Goal: Task Accomplishment & Management: Use online tool/utility

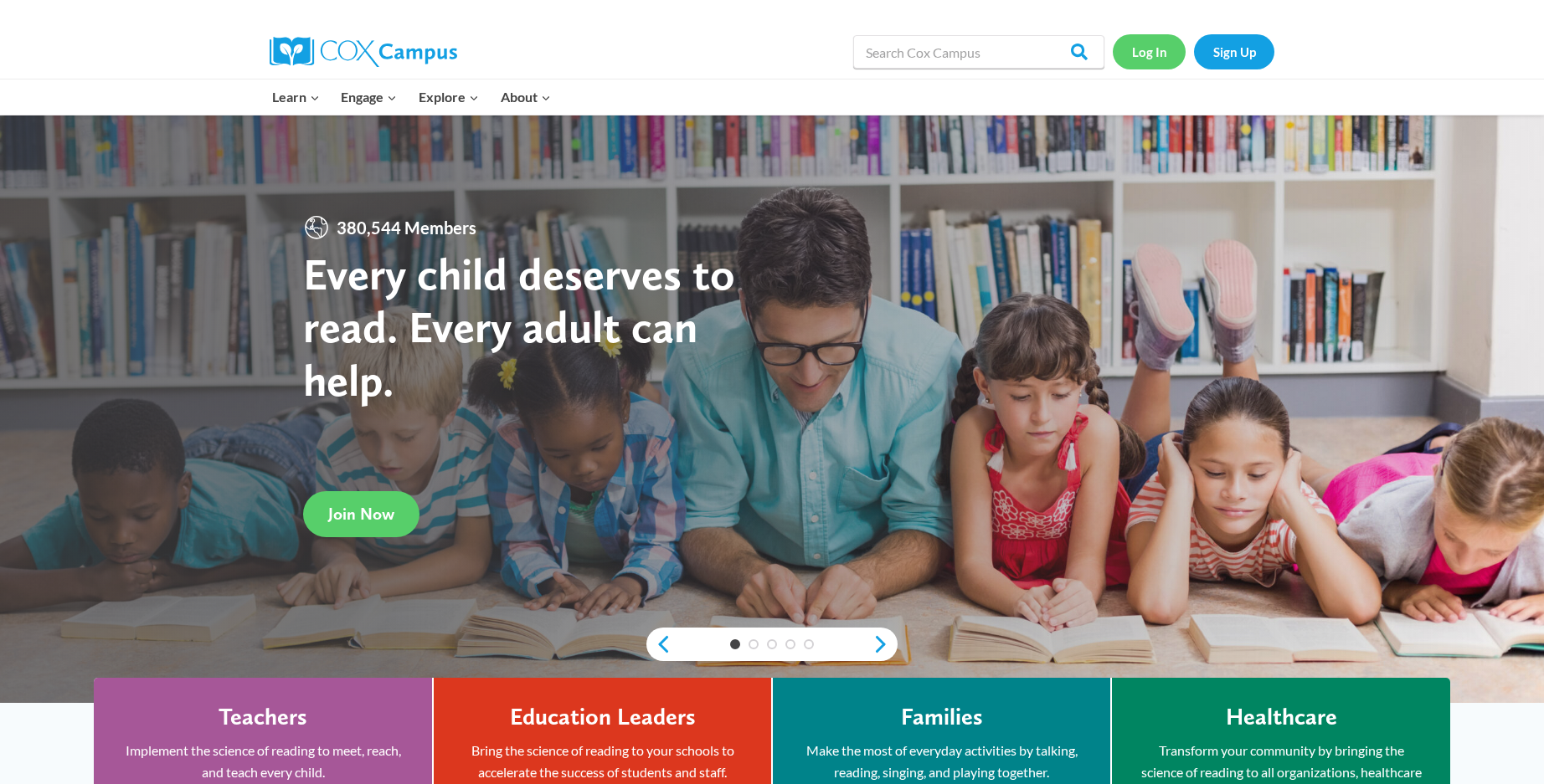
click at [1162, 53] on link "Log In" at bounding box center [1149, 52] width 73 height 34
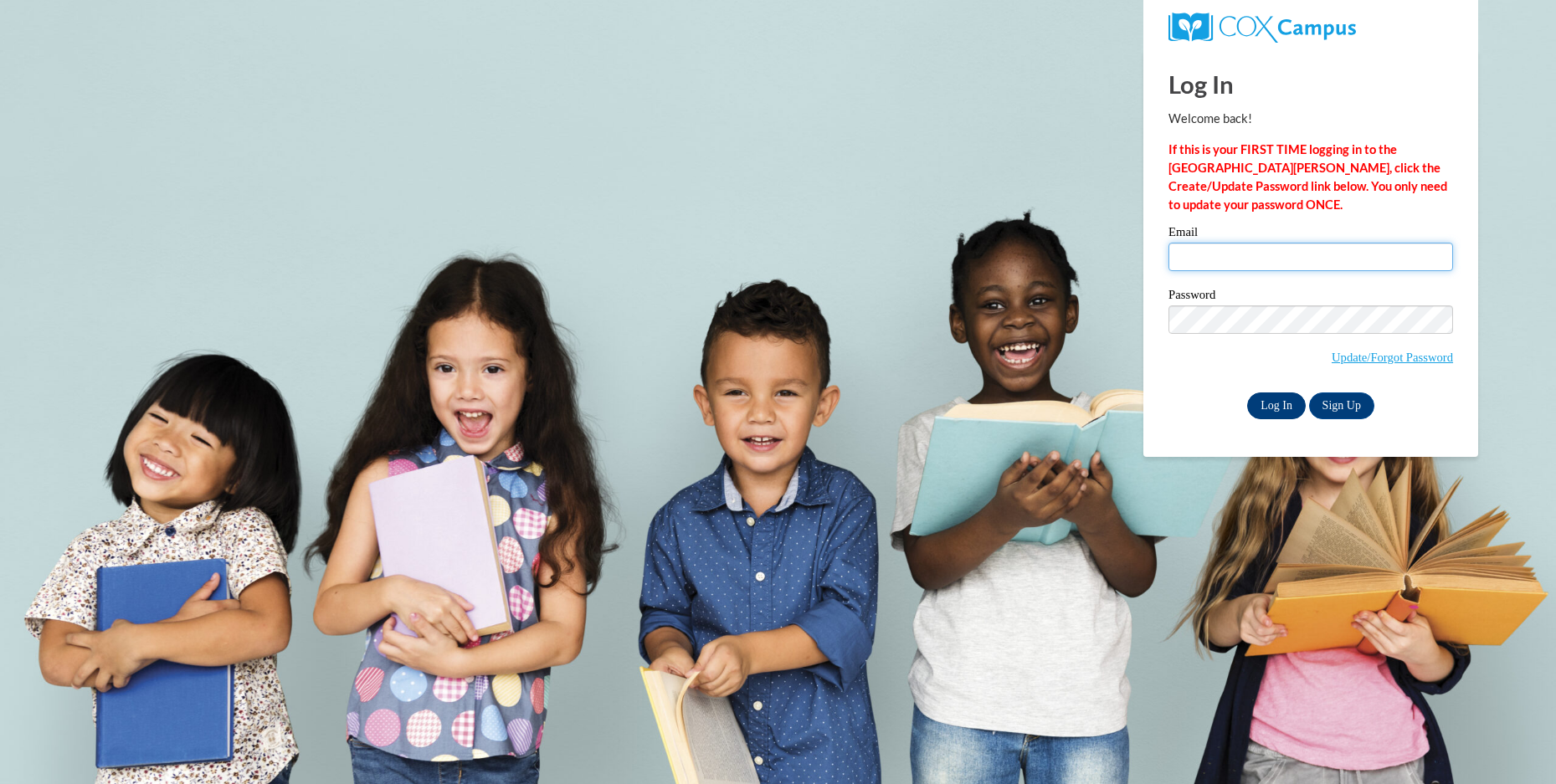
type input "[EMAIL_ADDRESS][DOMAIN_NAME]"
click at [1282, 403] on input "Log In" at bounding box center [1276, 405] width 58 height 27
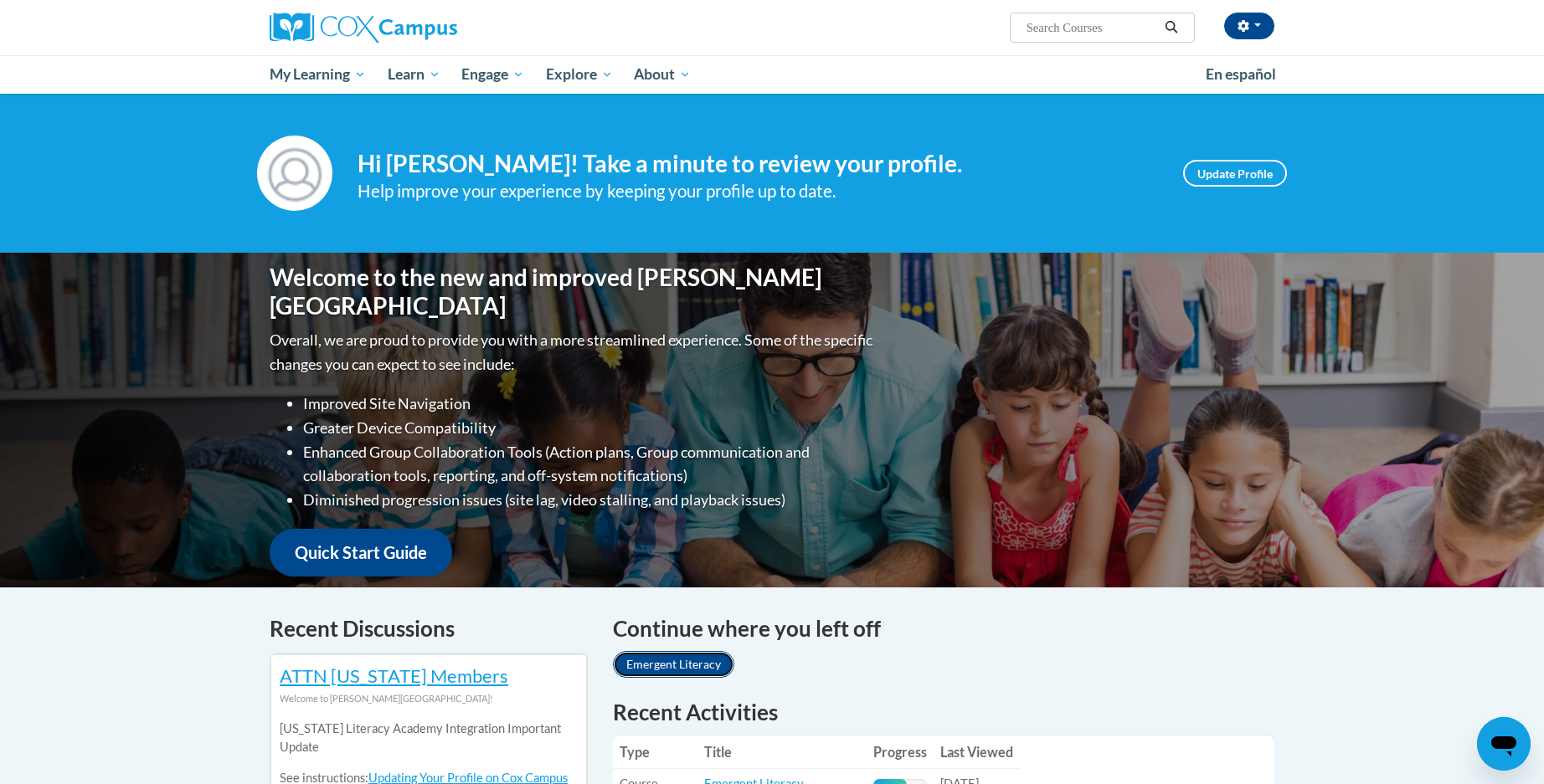
click at [686, 662] on link "Emergent Literacy" at bounding box center [673, 664] width 121 height 27
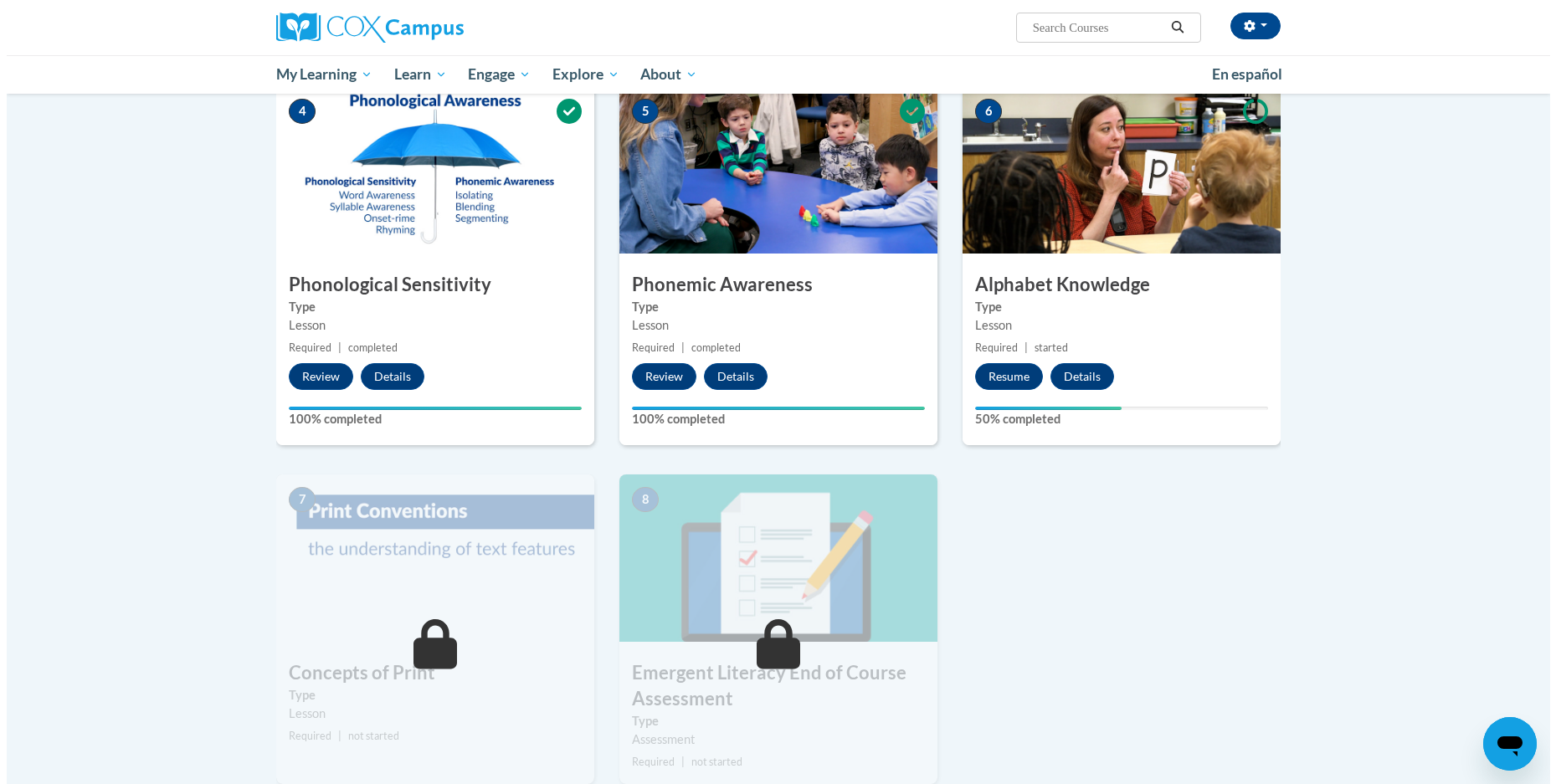
scroll to position [772, 0]
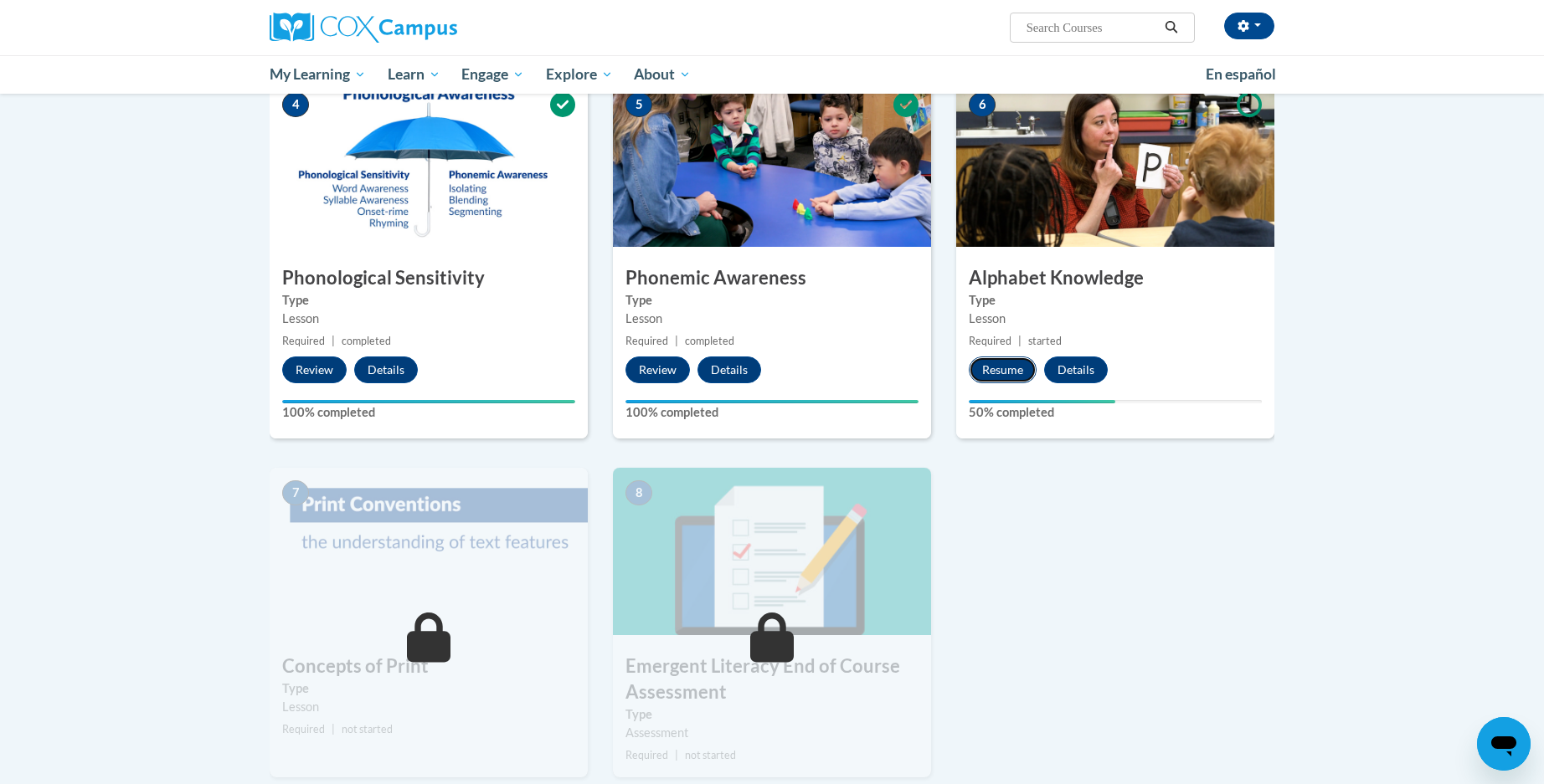
click at [989, 371] on button "Resume" at bounding box center [1002, 370] width 68 height 27
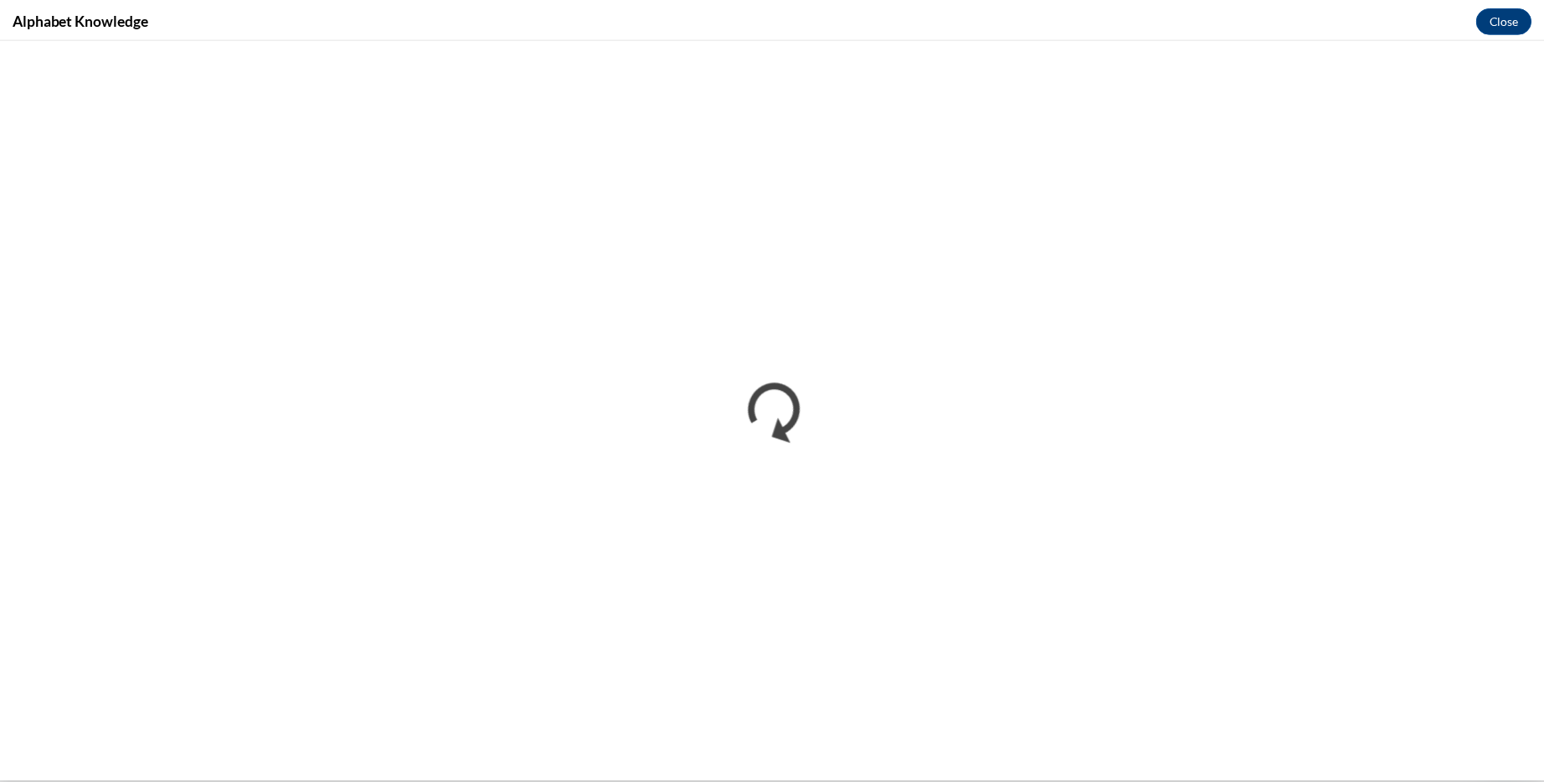
scroll to position [0, 0]
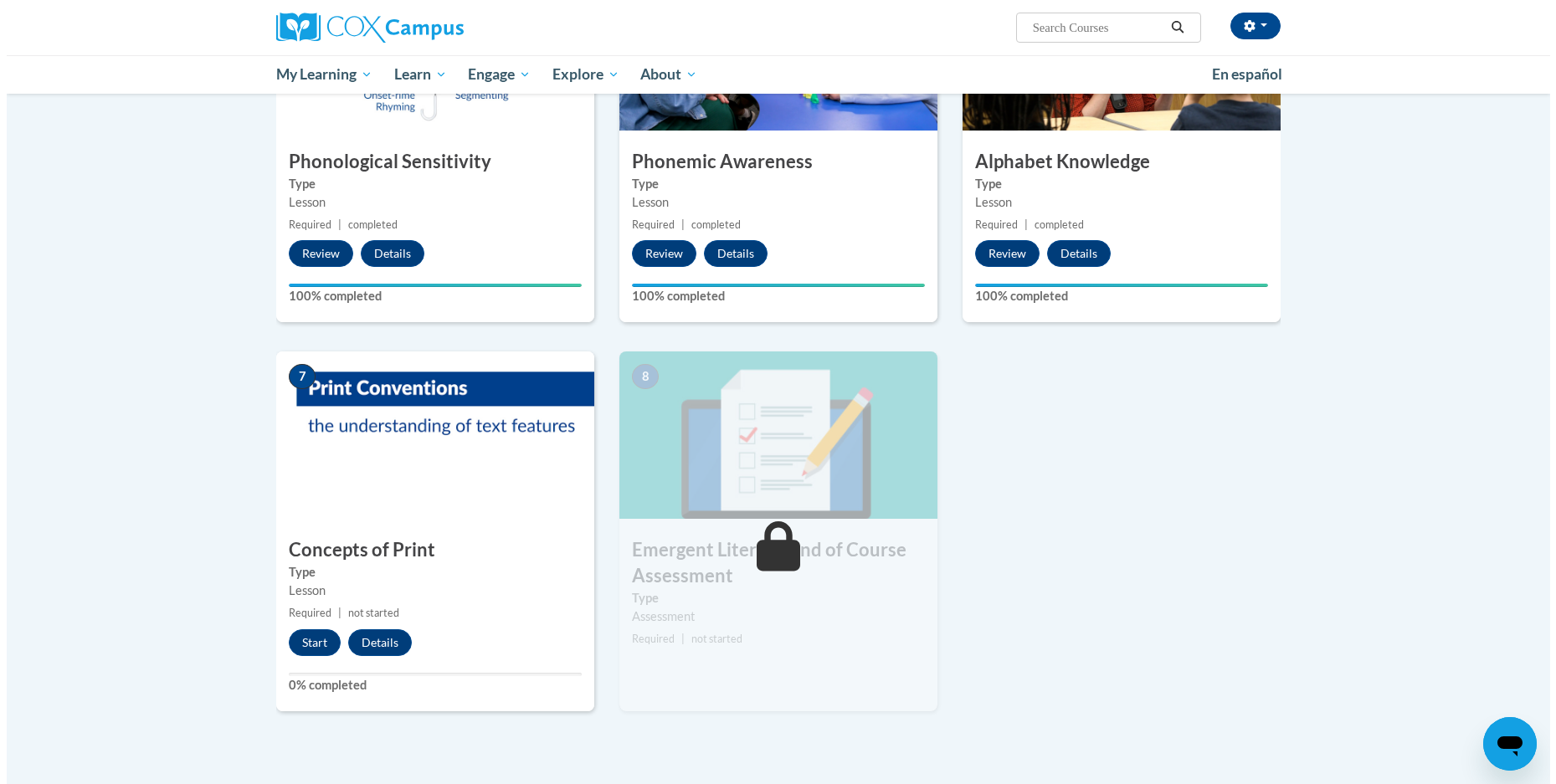
scroll to position [892, 0]
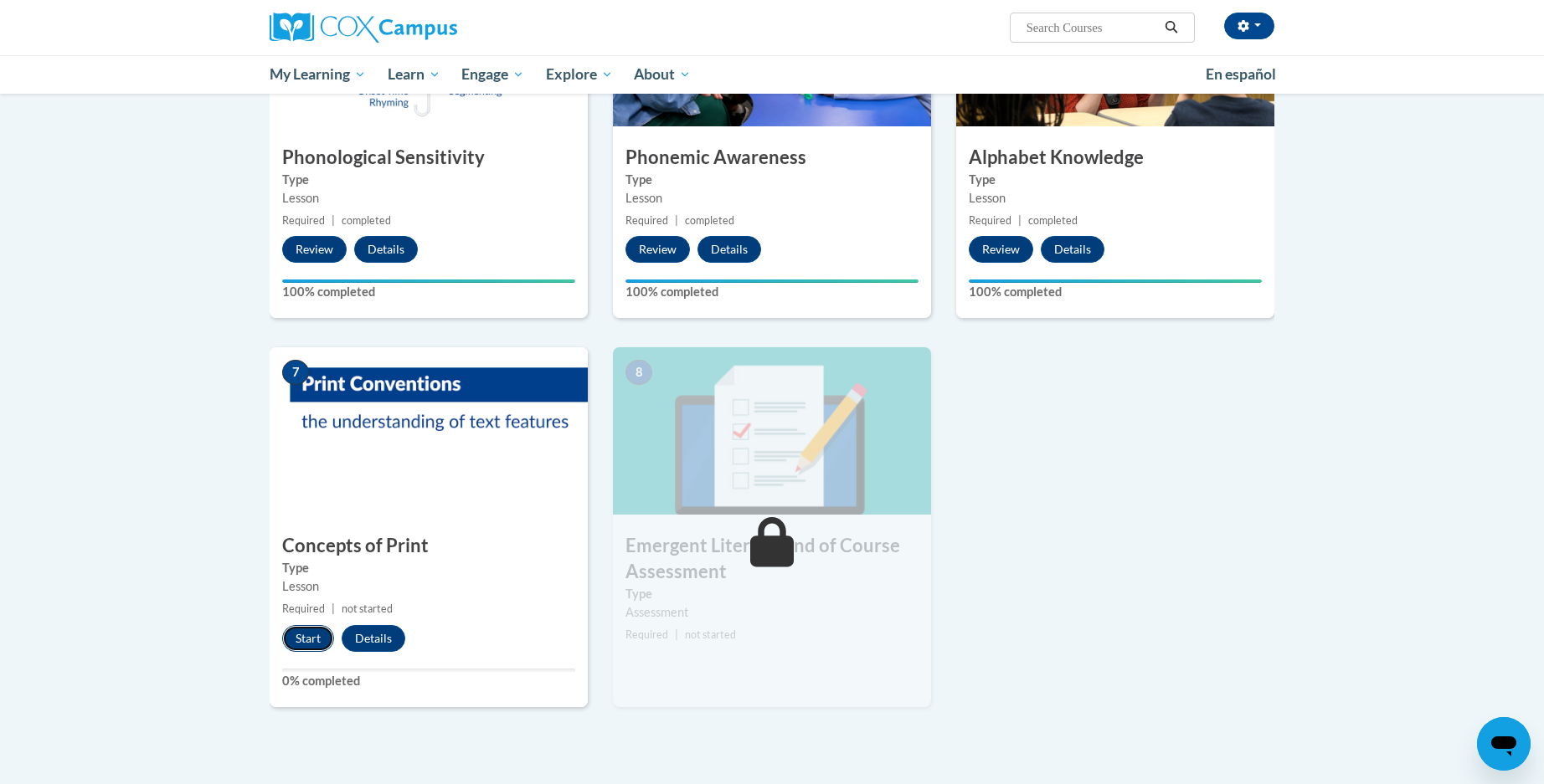
click at [305, 634] on button "Start" at bounding box center [308, 639] width 52 height 27
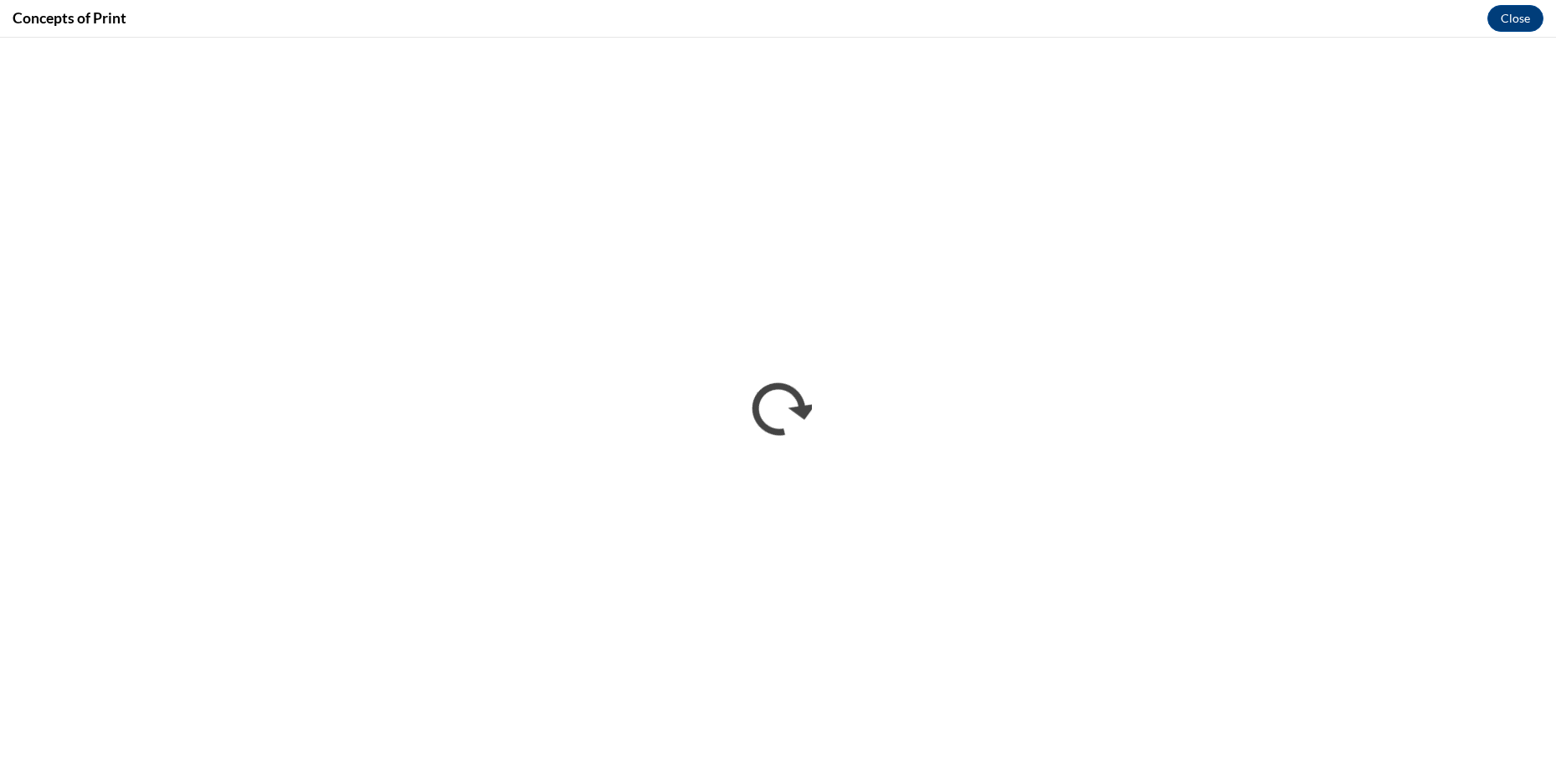
scroll to position [0, 0]
